Goal: Transaction & Acquisition: Purchase product/service

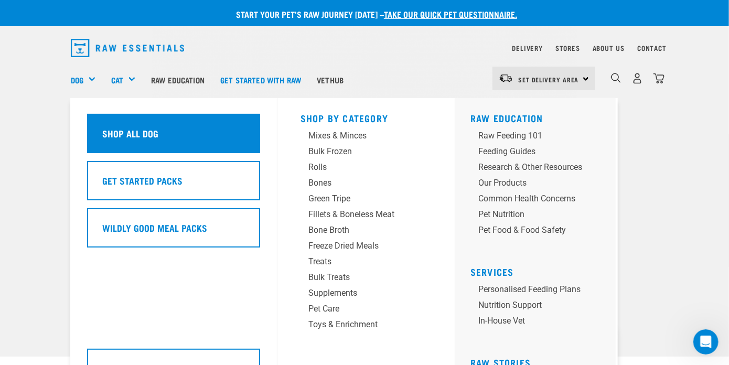
click at [137, 133] on h5 "Shop All Dog" at bounding box center [130, 133] width 56 height 14
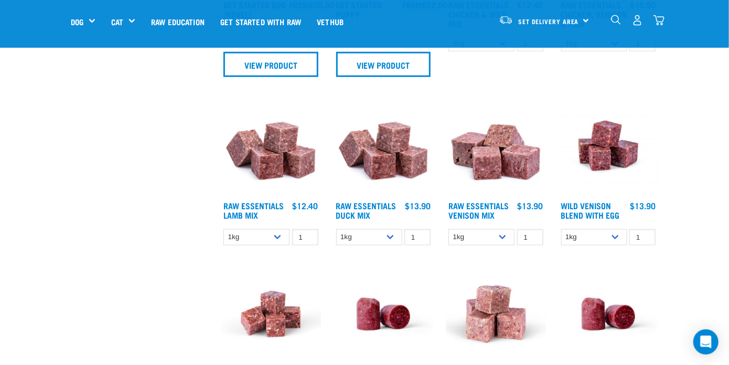
scroll to position [262, 0]
